Goal: Find specific page/section: Find specific page/section

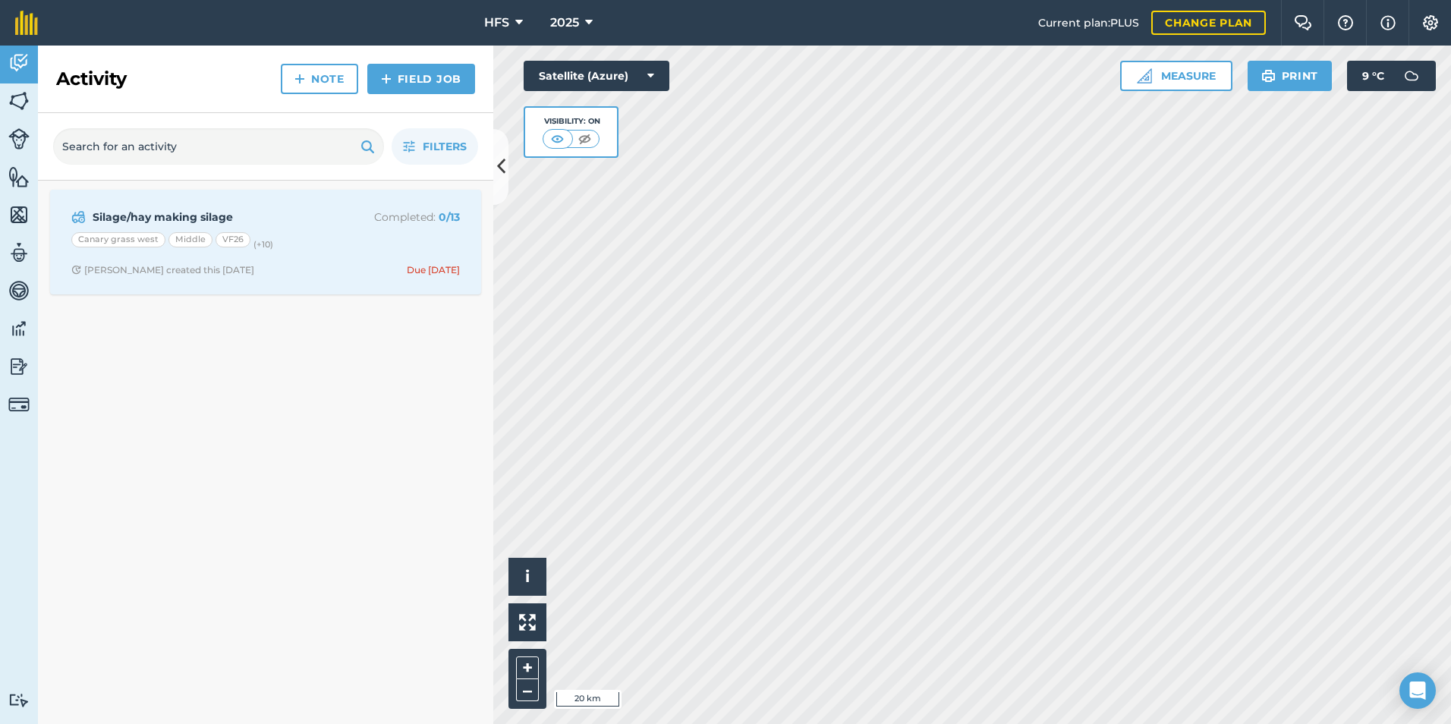
click at [505, 186] on div "Activity Fields Livestock Features Maps Team Vehicles Data Reporting Billing Tu…" at bounding box center [725, 385] width 1451 height 678
click at [504, 186] on button at bounding box center [500, 167] width 15 height 76
